Goal: Task Accomplishment & Management: Complete application form

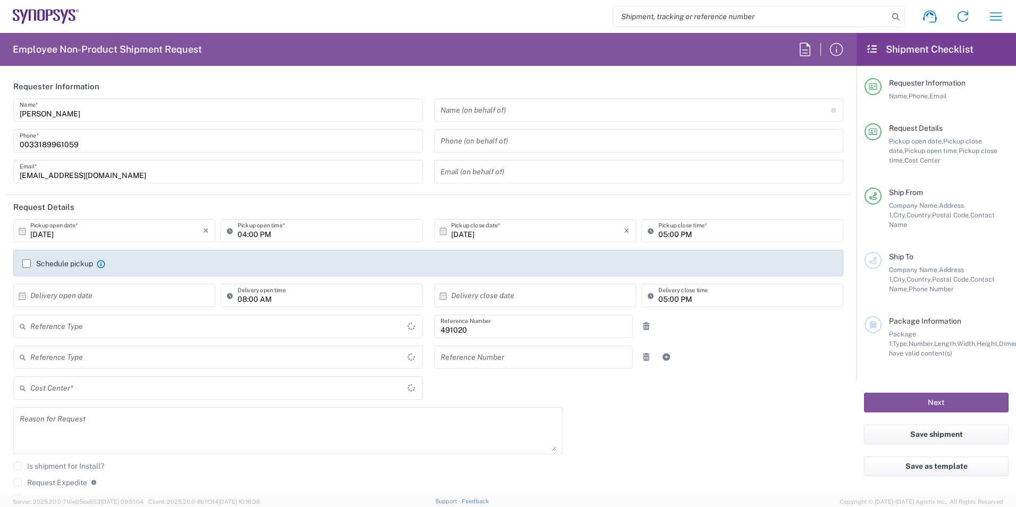
type input "Department"
type input "Delivered at Place"
type input "FR65, SDG, M, ZebuOp 491020"
type input "[GEOGRAPHIC_DATA]"
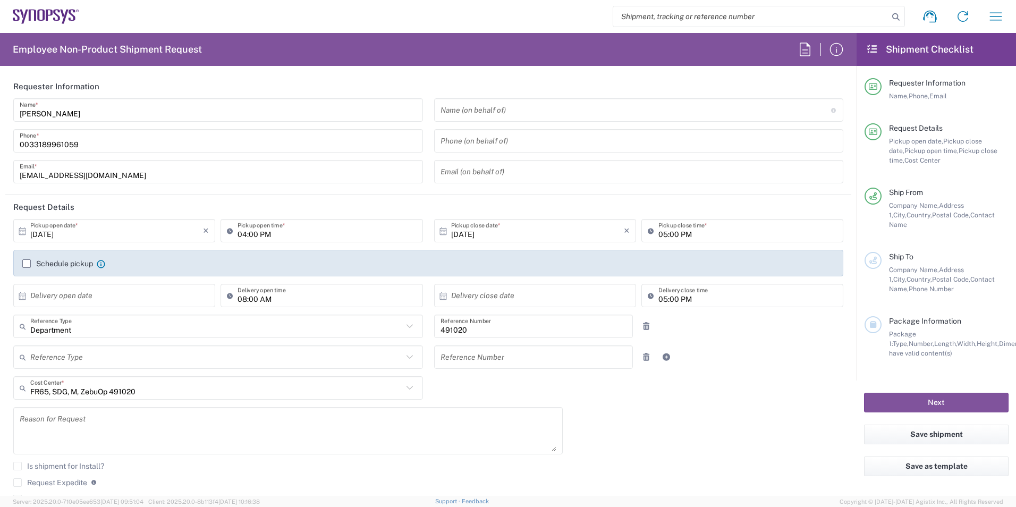
type input "Wissous/Rungis FR65"
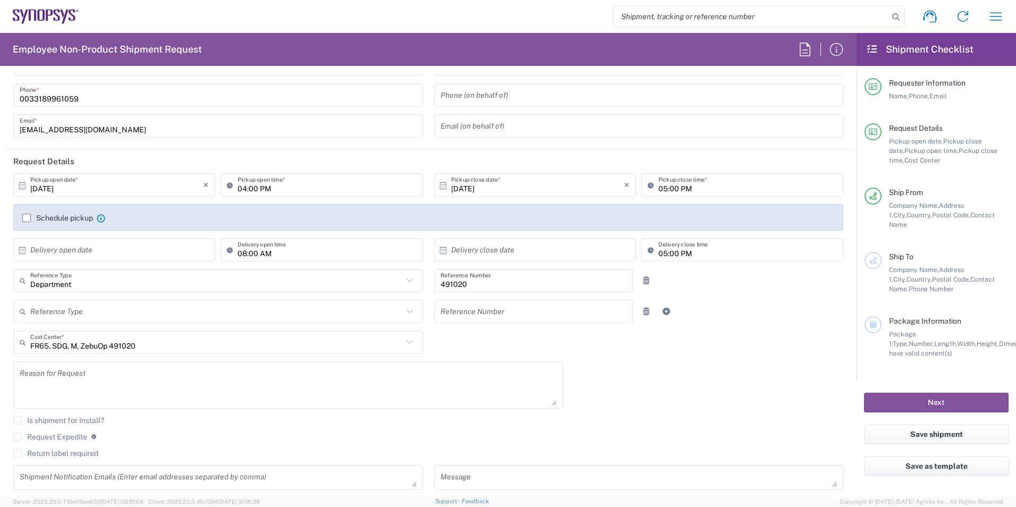
scroll to position [159, 0]
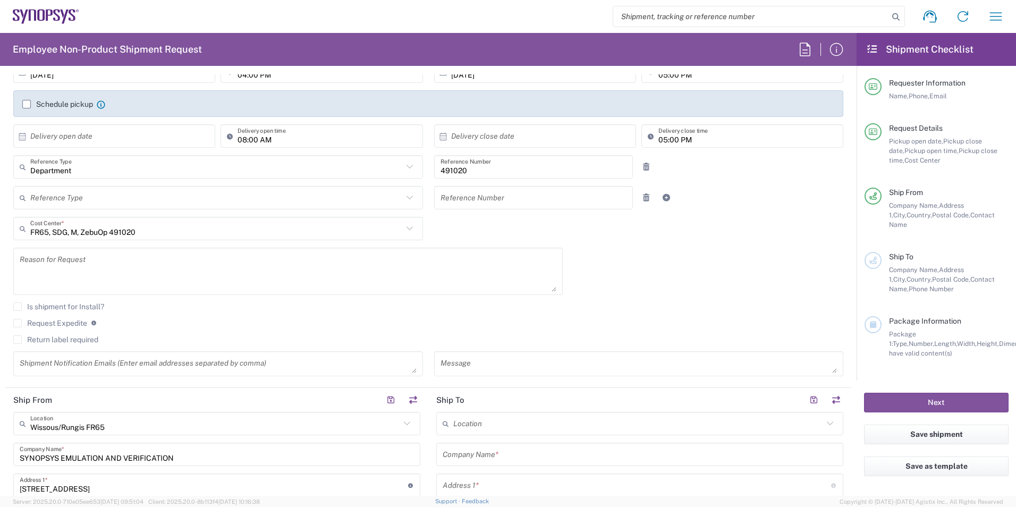
click at [406, 226] on icon at bounding box center [410, 229] width 14 height 14
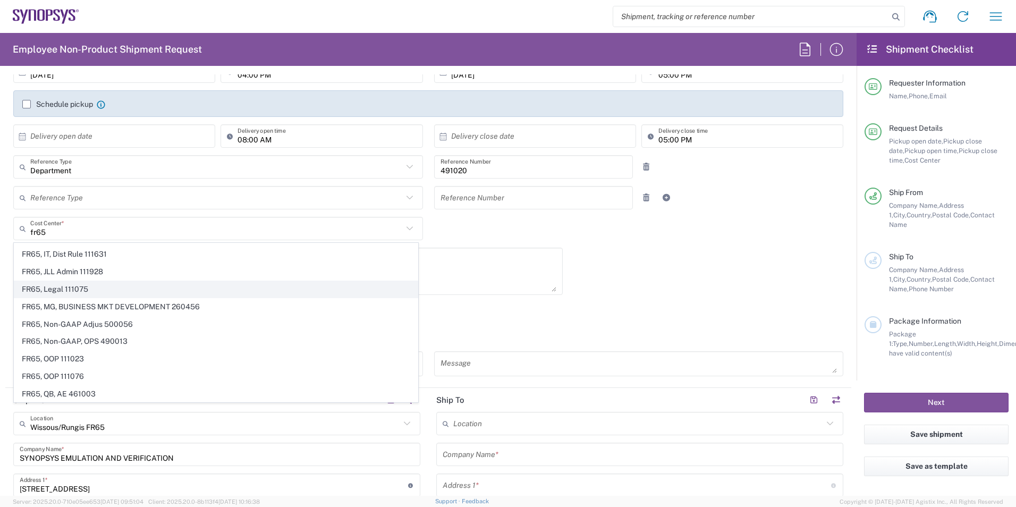
scroll to position [957, 0]
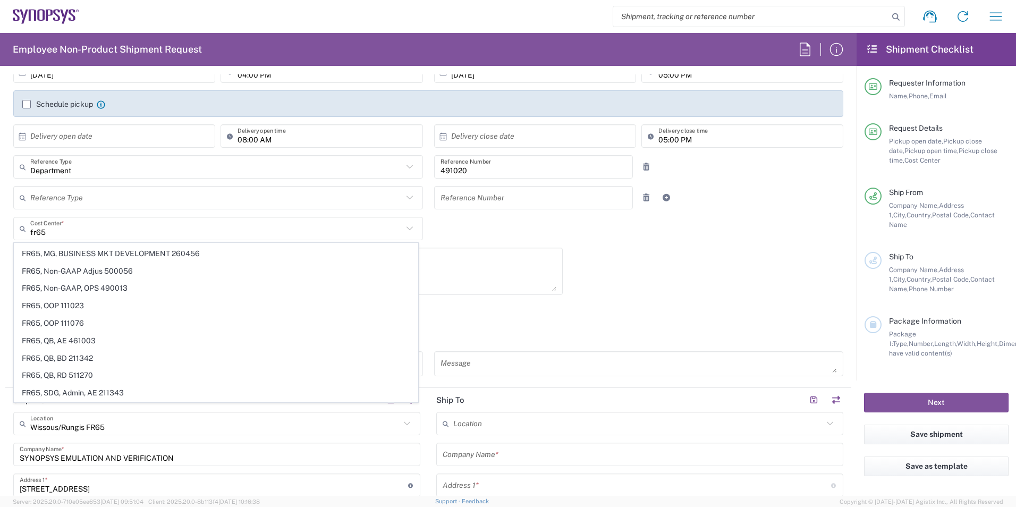
click at [628, 318] on agx-checkbox-control "Request Expedite If expedite is checked you will be unable to rate and book thi…" at bounding box center [428, 323] width 830 height 10
type input "FR65, SDG, M, ZebuOp 491020"
